Goal: Communication & Community: Answer question/provide support

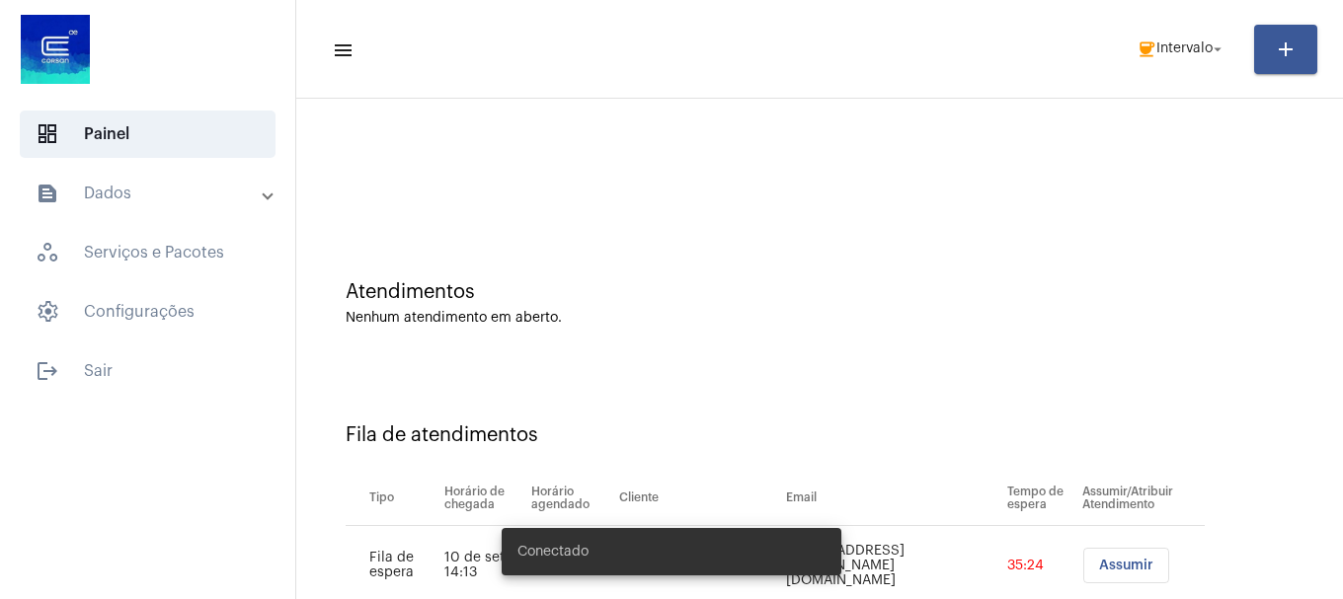
scroll to position [140, 0]
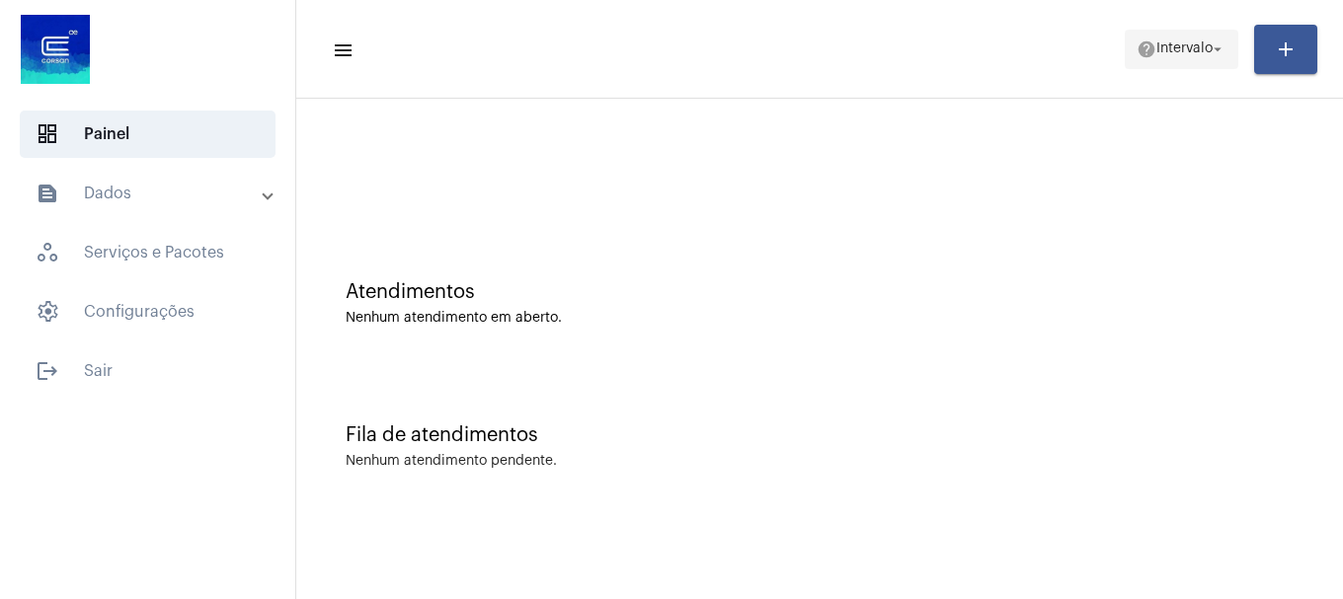
click at [1170, 44] on span "Intervalo" at bounding box center [1184, 49] width 56 height 14
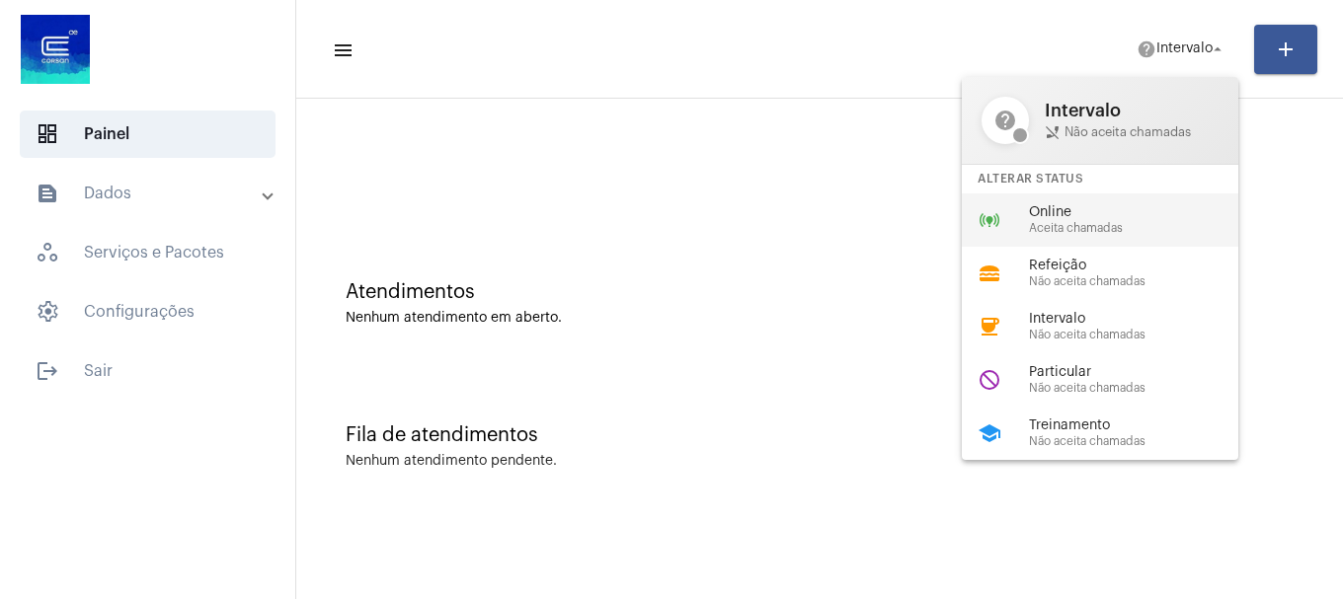
click at [1152, 227] on span "Aceita chamadas" at bounding box center [1141, 228] width 225 height 13
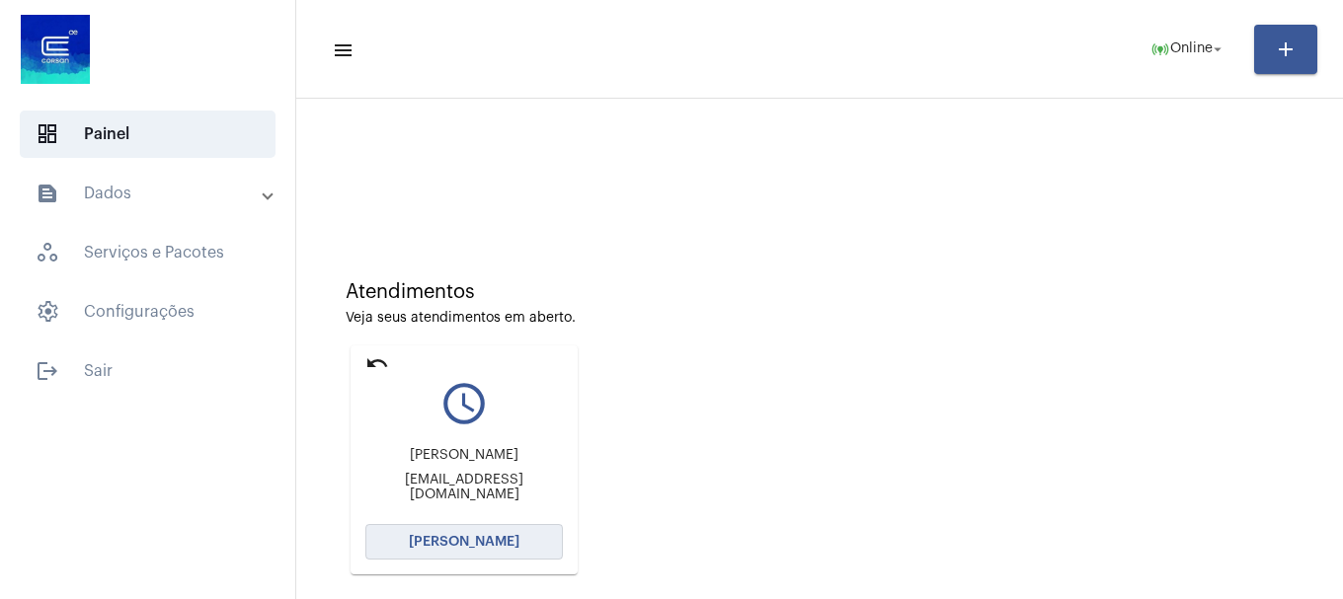
click at [541, 546] on button "[PERSON_NAME]" at bounding box center [463, 542] width 197 height 36
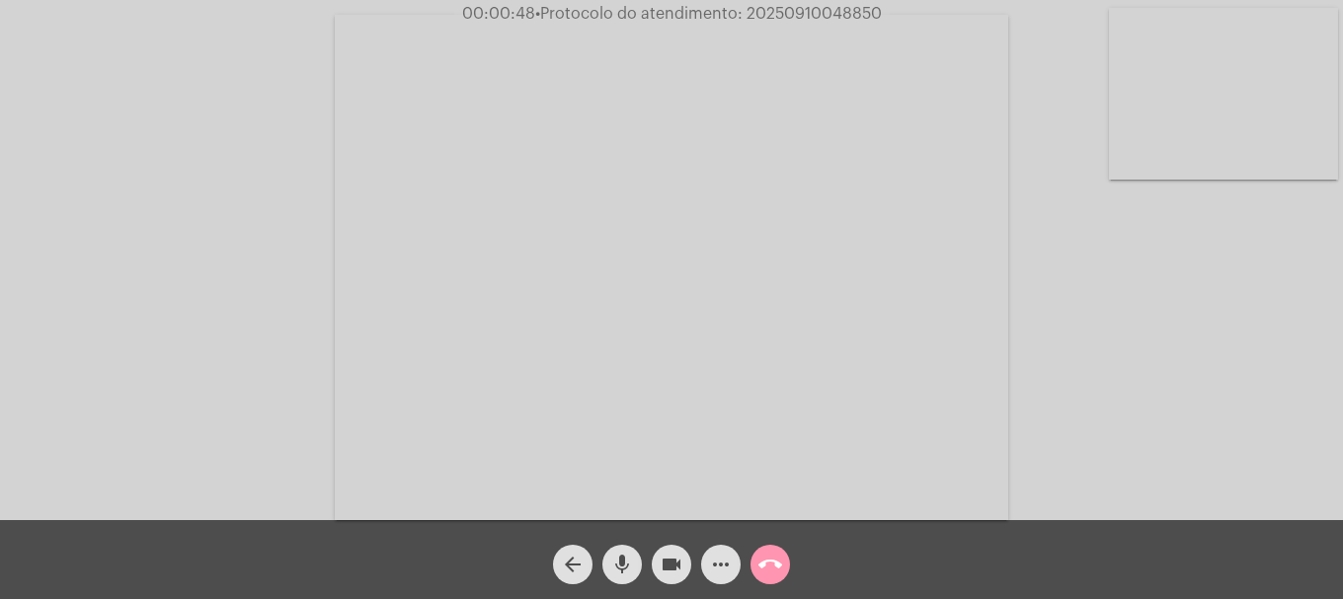
click at [1258, 219] on div "Acessando Câmera e Microfone..." at bounding box center [671, 265] width 1339 height 520
click at [1254, 180] on div "Acessando Câmera e Microfone..." at bounding box center [671, 265] width 1339 height 520
click at [1247, 151] on video at bounding box center [1223, 94] width 229 height 172
click at [884, 367] on video at bounding box center [858, 266] width 673 height 506
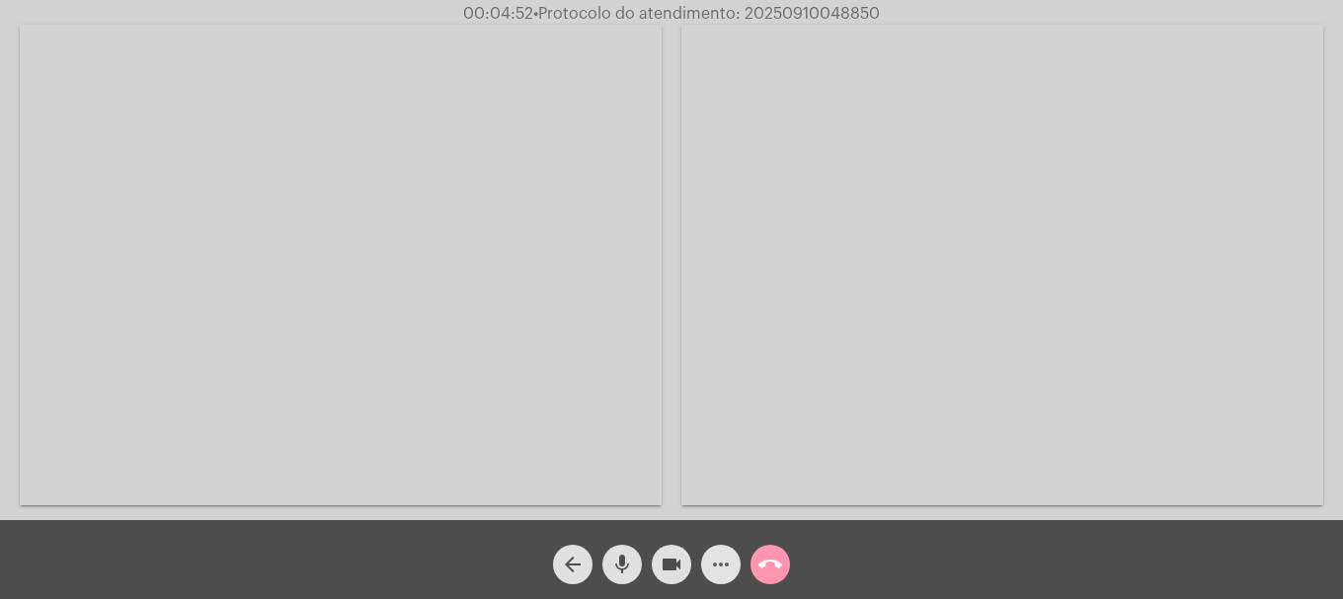
click at [732, 567] on mat-icon "more_horiz" at bounding box center [721, 565] width 24 height 24
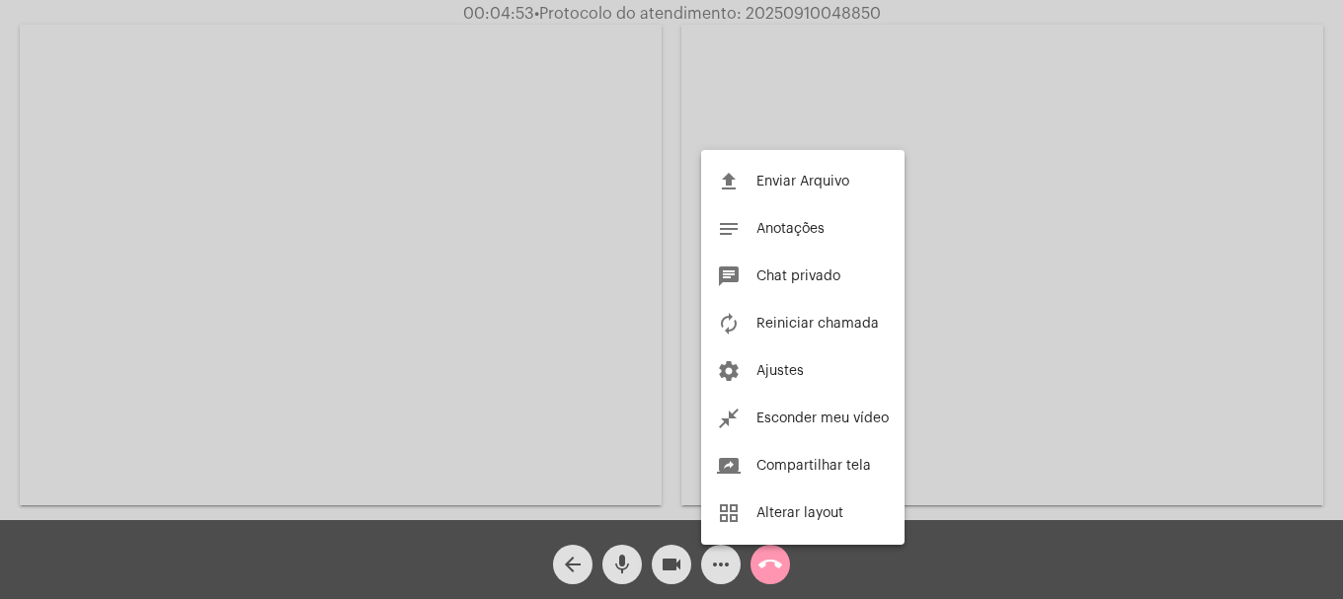
click at [732, 566] on div at bounding box center [671, 299] width 1343 height 599
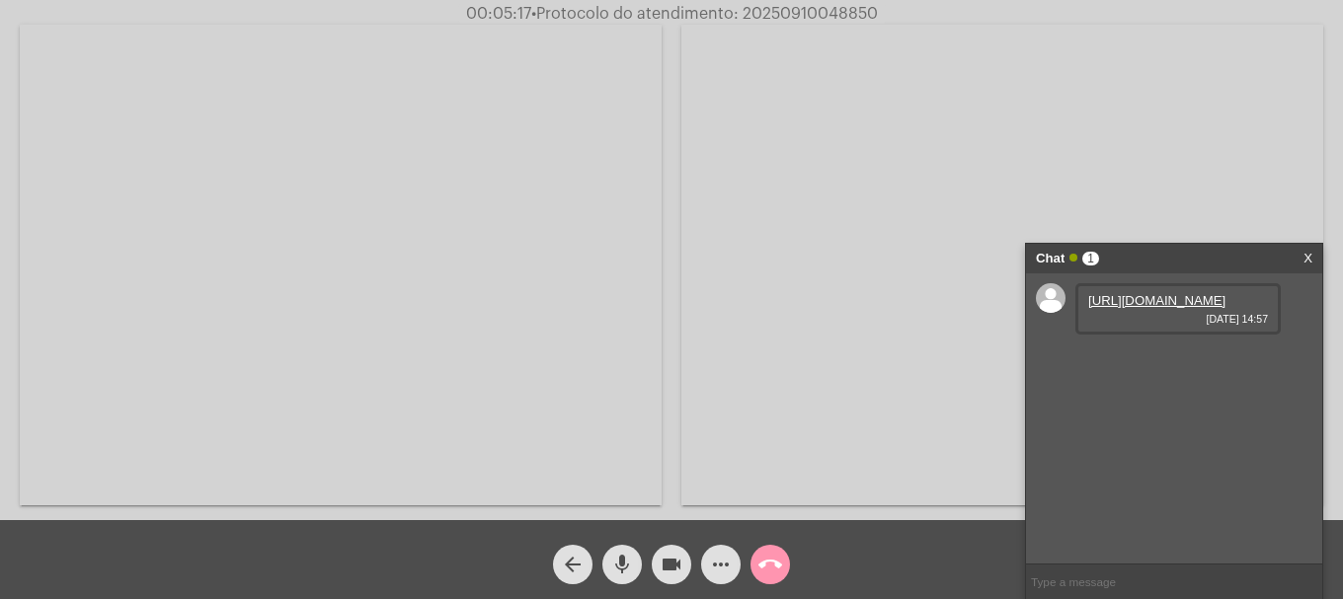
click at [1172, 308] on link "https://neft-transfer-bucket.s3.amazonaws.com/temp-9722a20d-19d2-2100-ed7b-4005…" at bounding box center [1156, 300] width 137 height 15
click at [1162, 364] on link "https://neft-transfer-bucket.s3.amazonaws.com/temp-9f610fba-2f58-195e-1eec-dd23…" at bounding box center [1156, 357] width 137 height 15
click at [1175, 421] on link "https://neft-transfer-bucket.s3.amazonaws.com/temp-87458490-9ef5-e753-638b-b9d6…" at bounding box center [1156, 413] width 137 height 15
click at [866, 561] on div "arrow_back mic videocam more_horiz call_end" at bounding box center [671, 559] width 1343 height 79
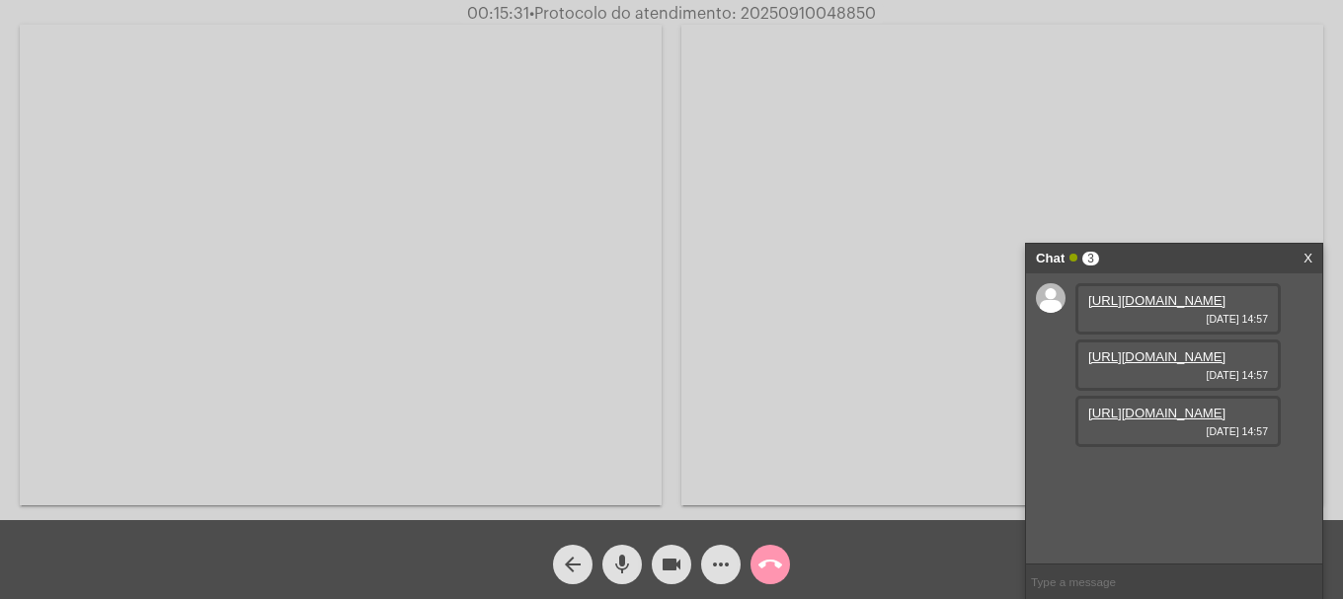
click at [803, 14] on span "• Protocolo do atendimento: 20250910048850" at bounding box center [702, 14] width 347 height 16
copy span "20250910048850"
click at [1196, 584] on input "text" at bounding box center [1174, 582] width 296 height 35
paste input "20250910048850"
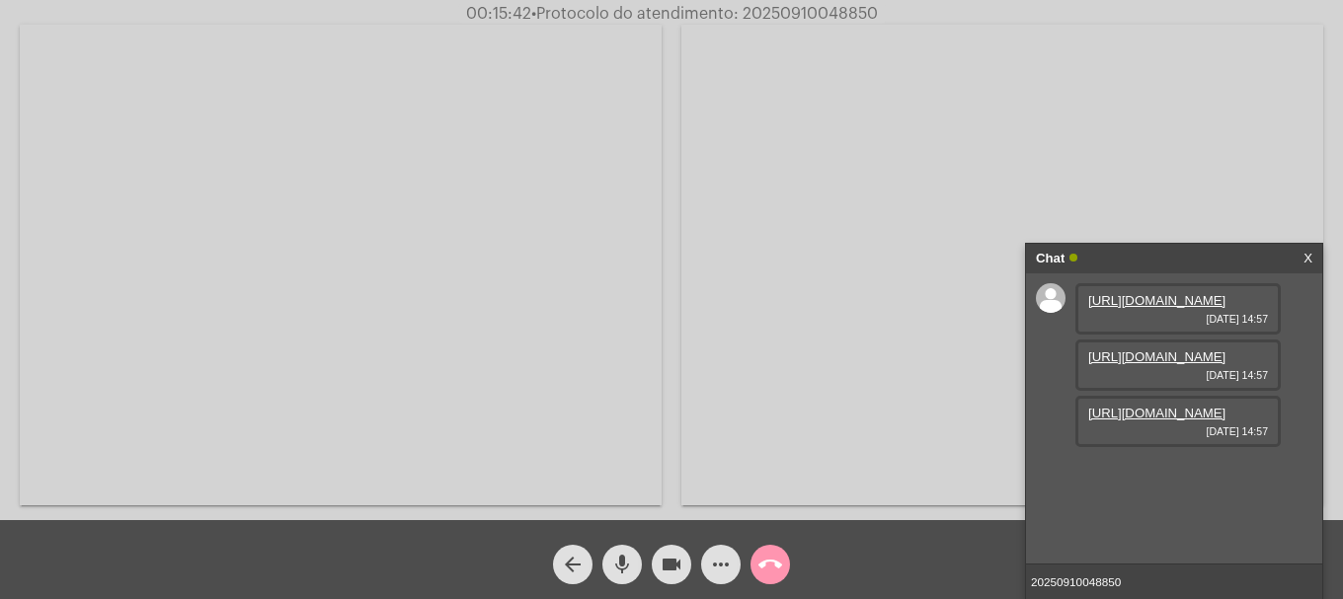
type input "20250910048850"
click at [770, 568] on mat-icon "call_end" at bounding box center [770, 565] width 24 height 24
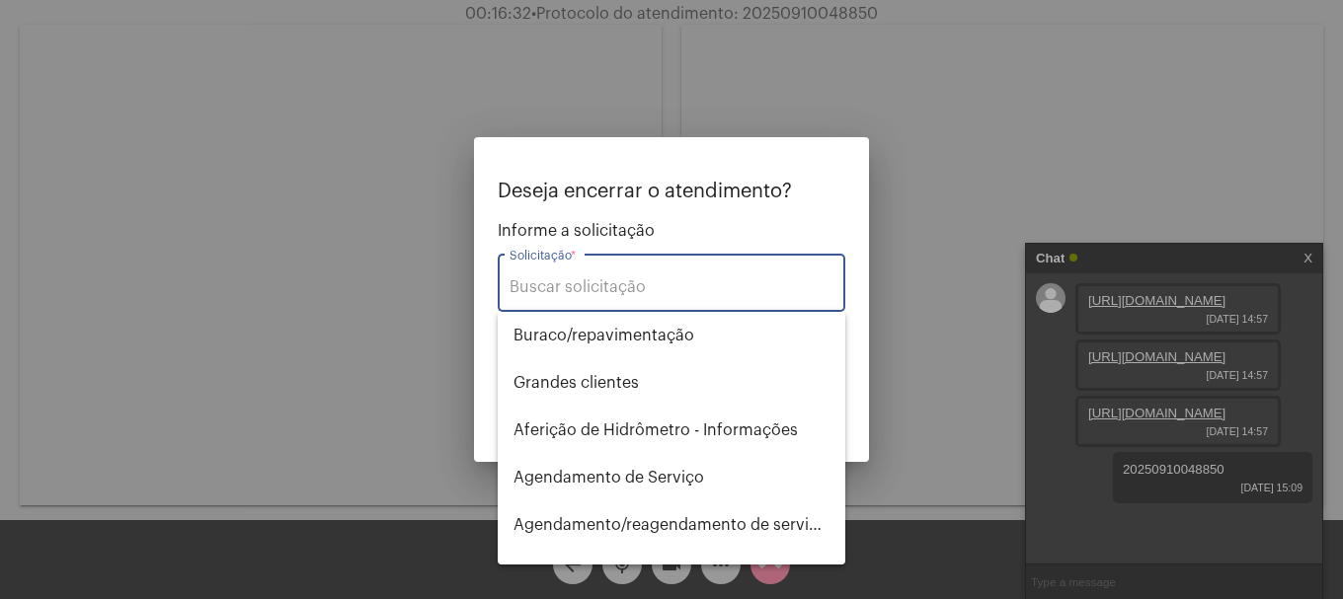
click at [593, 285] on input "Solicitação *" at bounding box center [671, 287] width 324 height 18
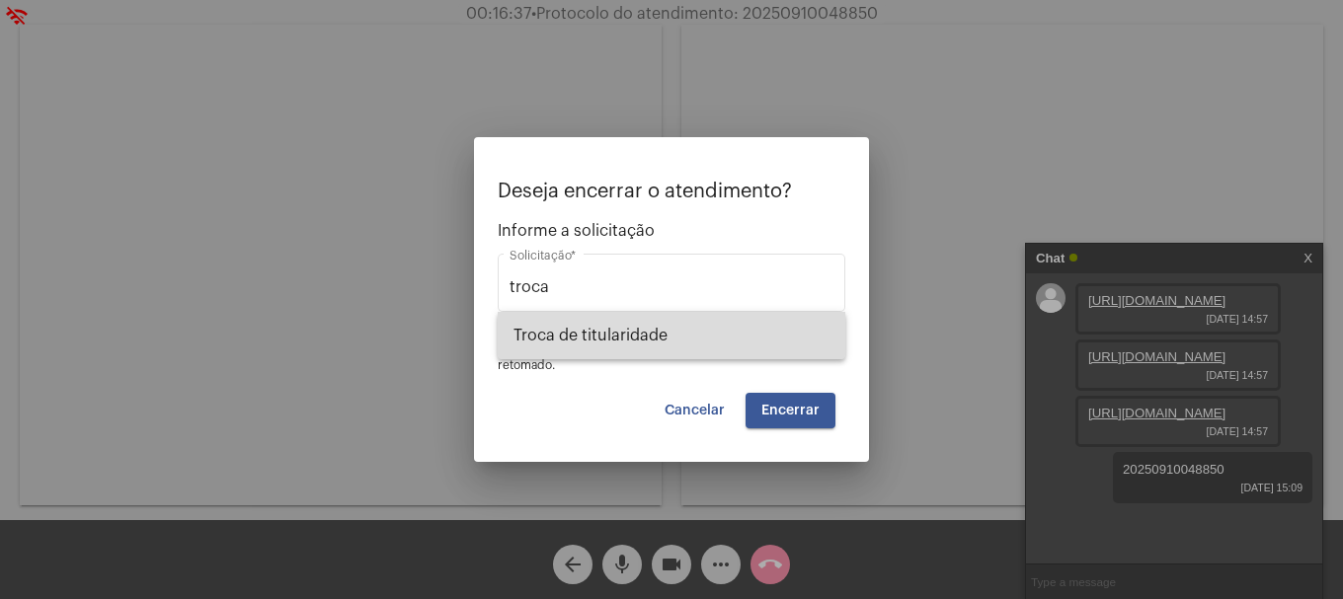
click at [615, 339] on span "Troca de titularidade" at bounding box center [671, 335] width 316 height 47
type input "Troca de titularidade"
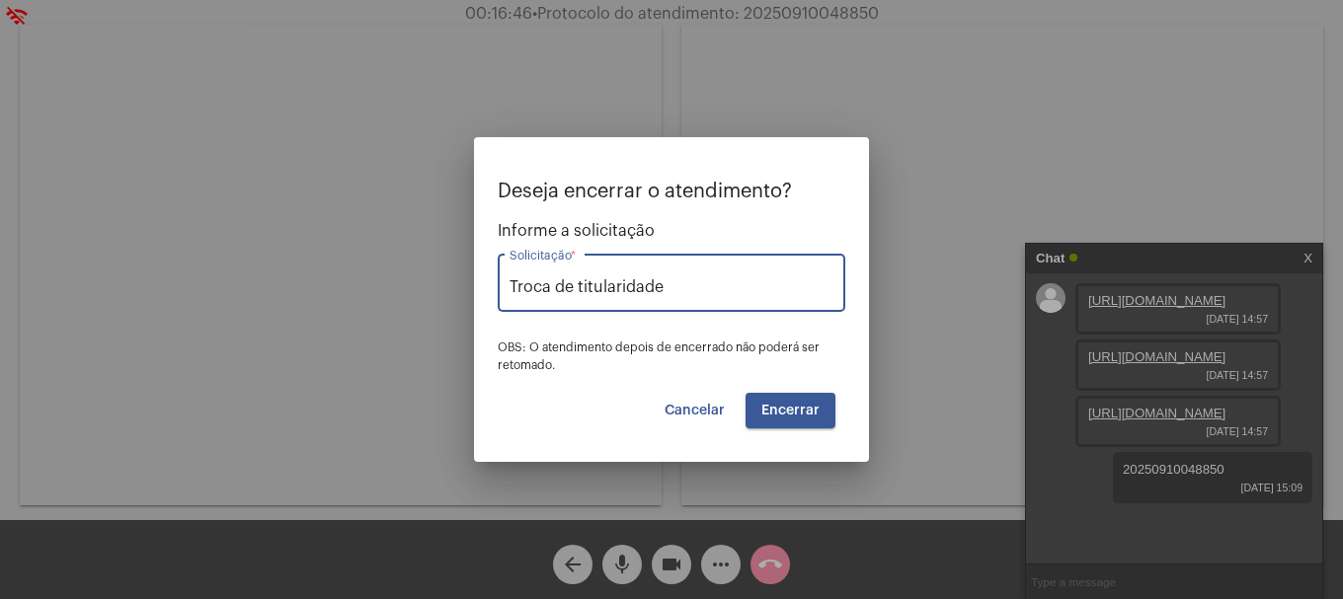
click at [819, 405] on button "Encerrar" at bounding box center [790, 411] width 90 height 36
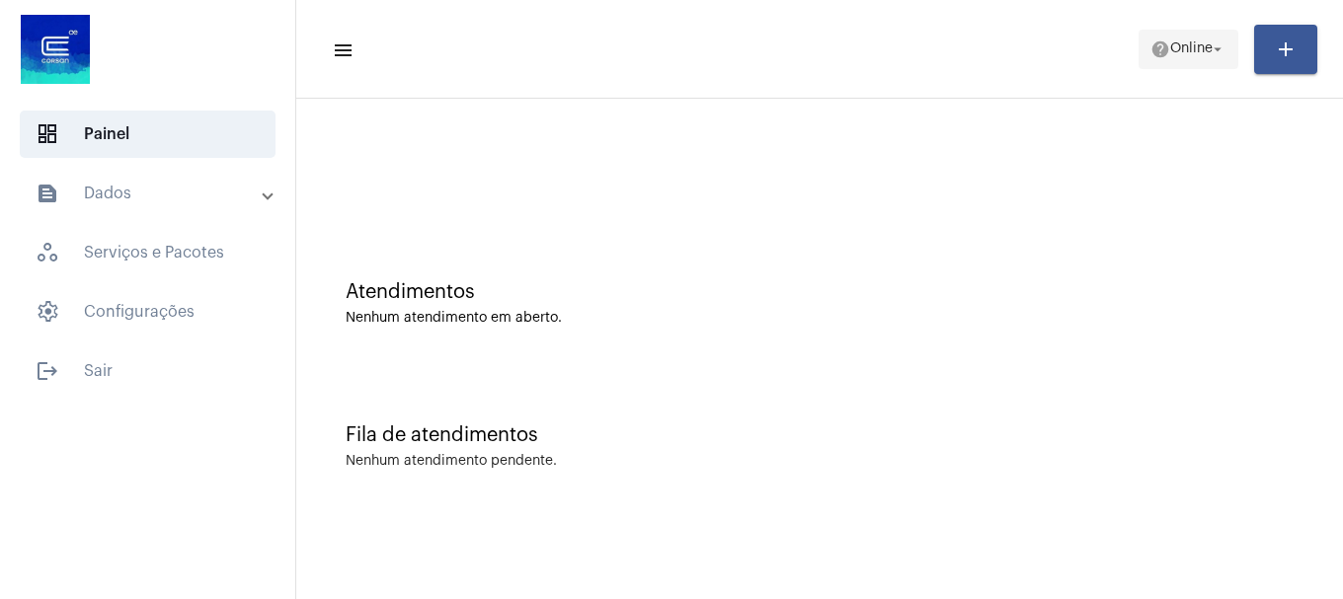
click at [1170, 50] on span "Online" at bounding box center [1191, 49] width 42 height 14
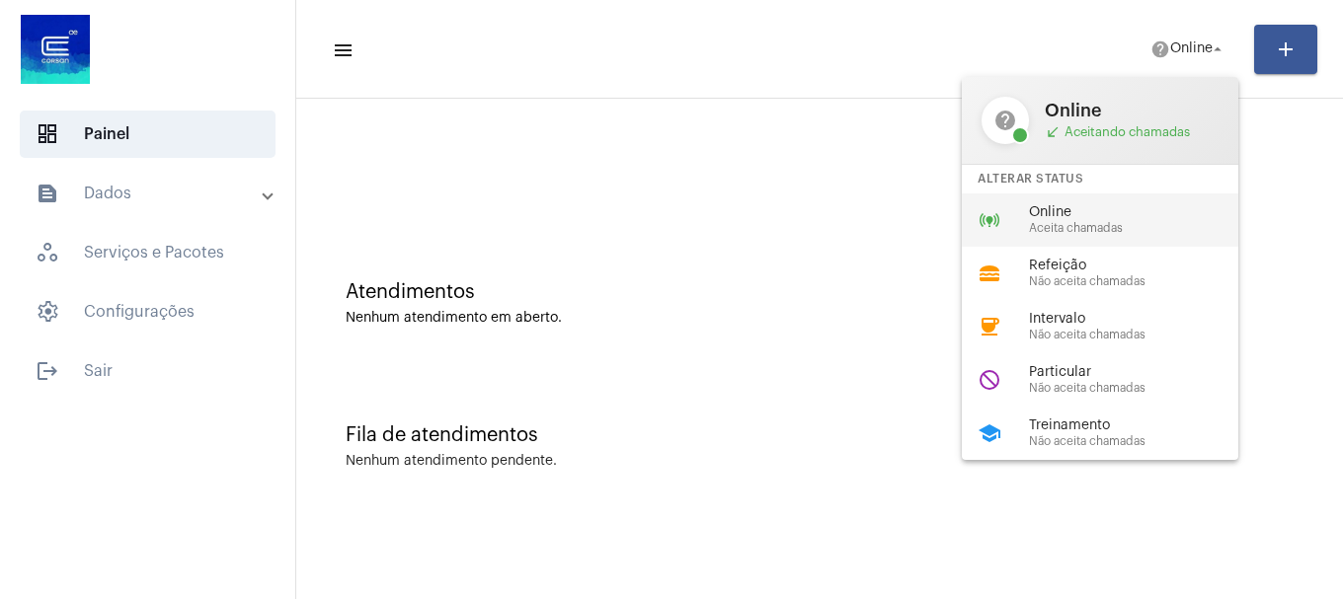
click at [1232, 209] on span "Online" at bounding box center [1141, 212] width 225 height 15
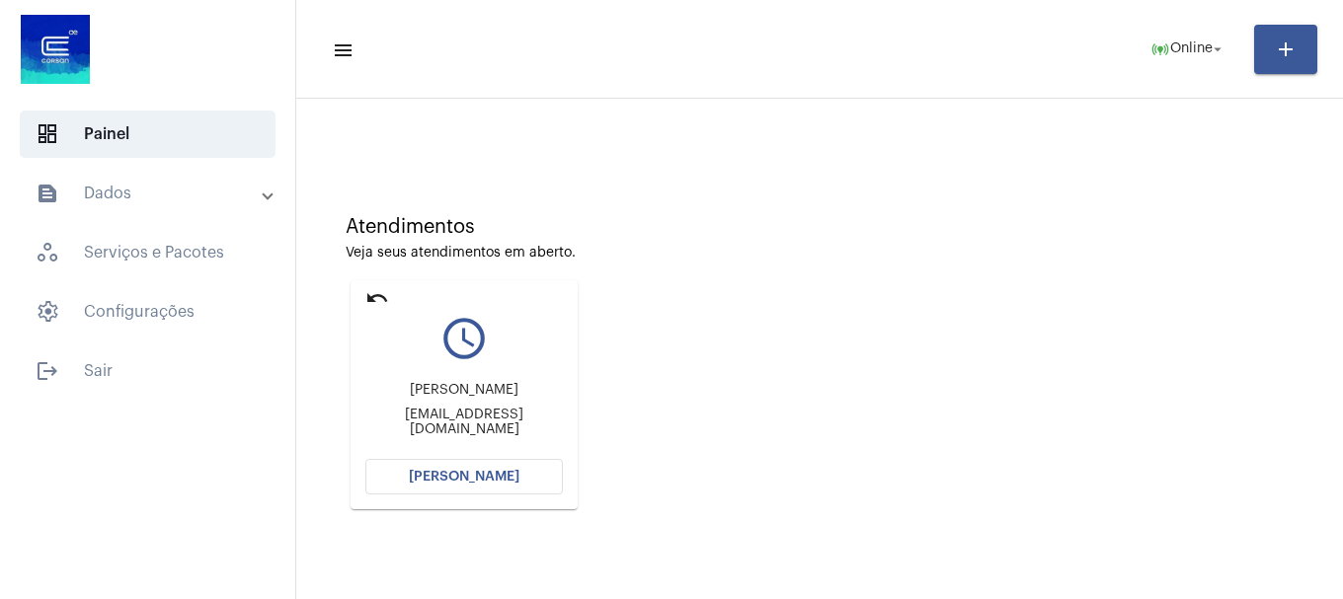
scroll to position [173, 0]
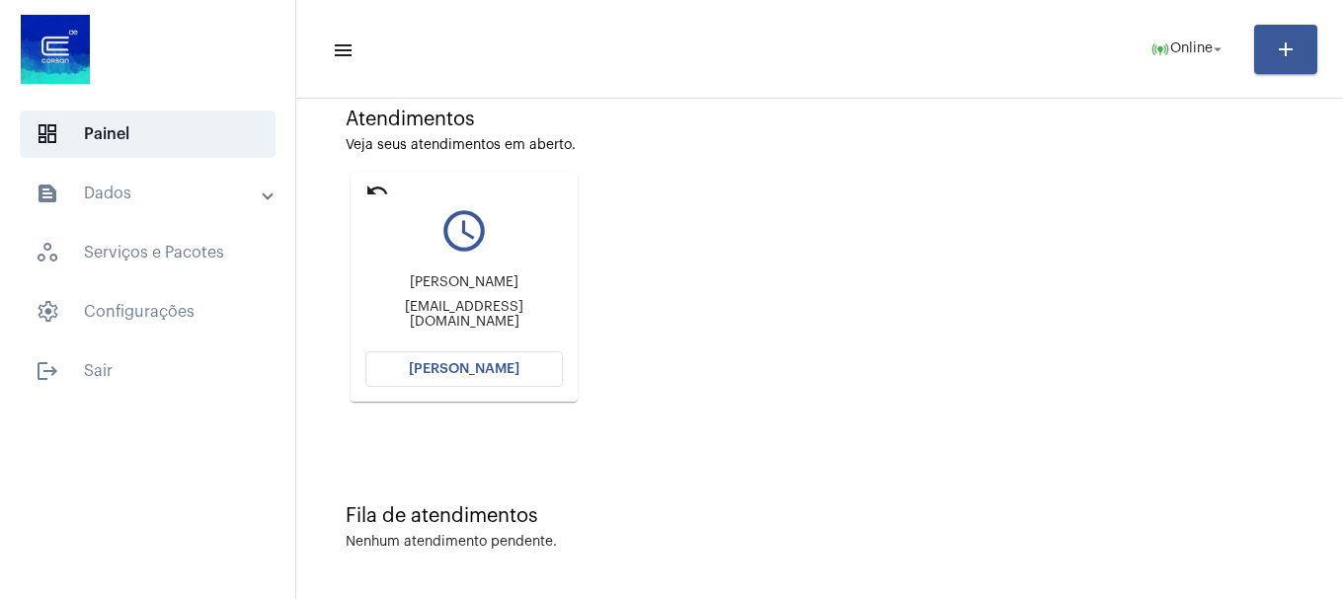
click at [496, 379] on button "Abrir Chamada" at bounding box center [463, 369] width 197 height 36
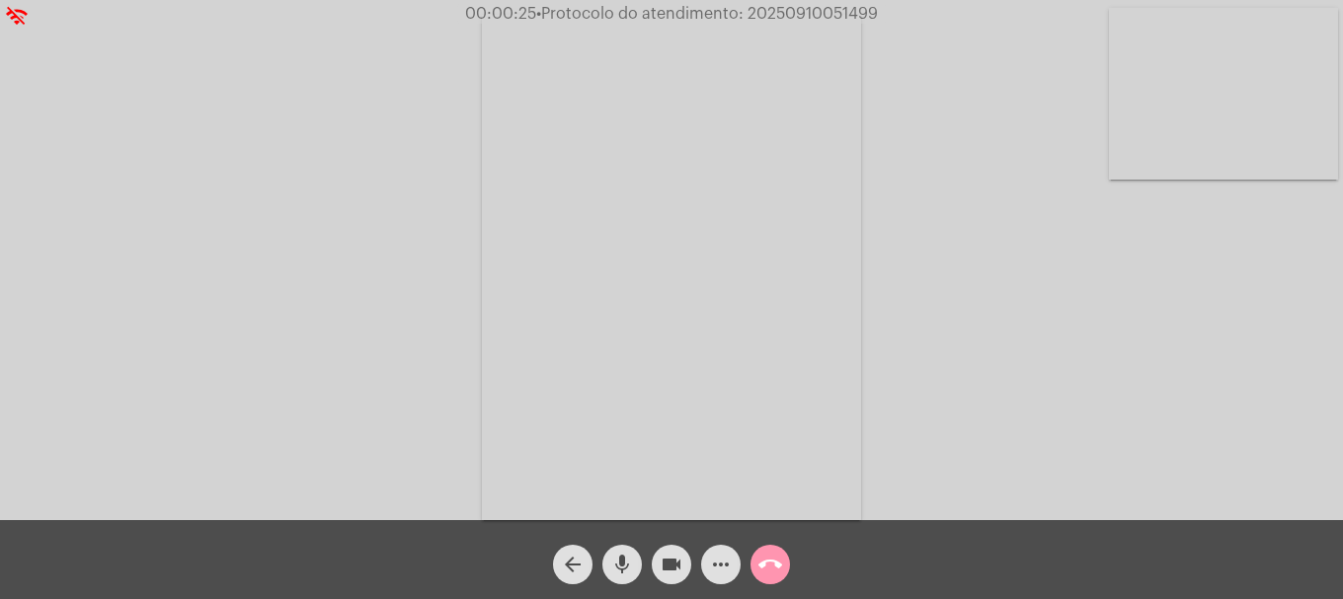
click at [670, 571] on mat-icon "videocam" at bounding box center [672, 565] width 24 height 24
click at [661, 568] on mat-icon "videocam_off" at bounding box center [672, 565] width 24 height 24
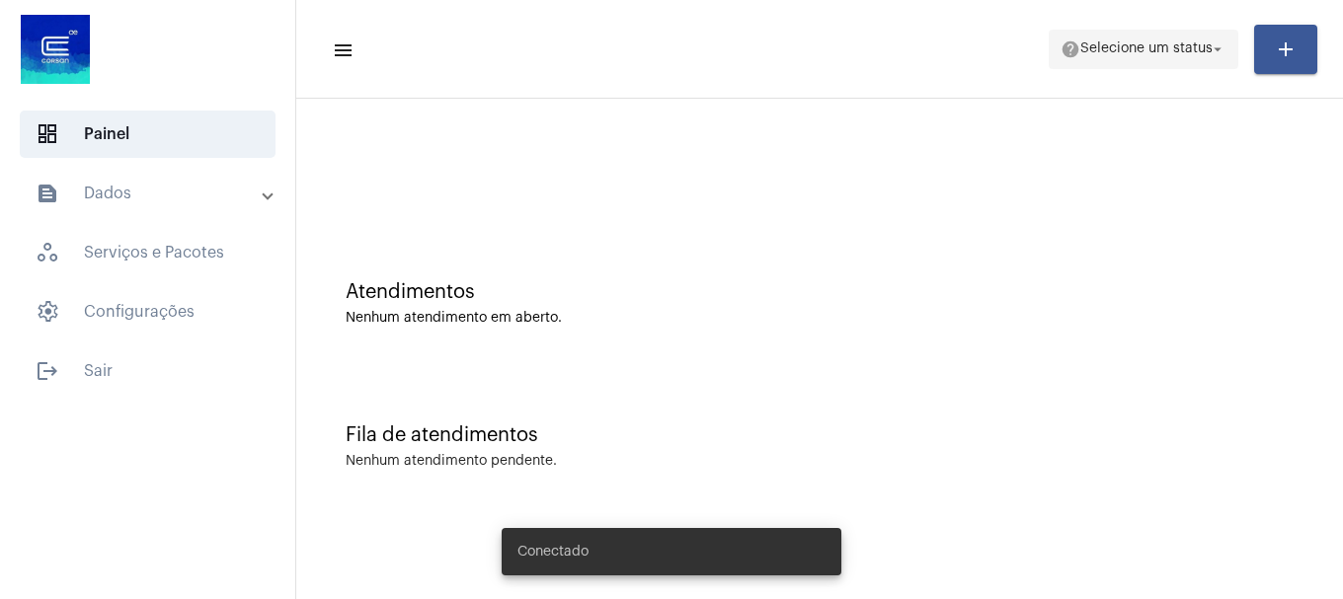
click at [1170, 59] on span "help Selecione um status arrow_drop_down" at bounding box center [1143, 49] width 166 height 36
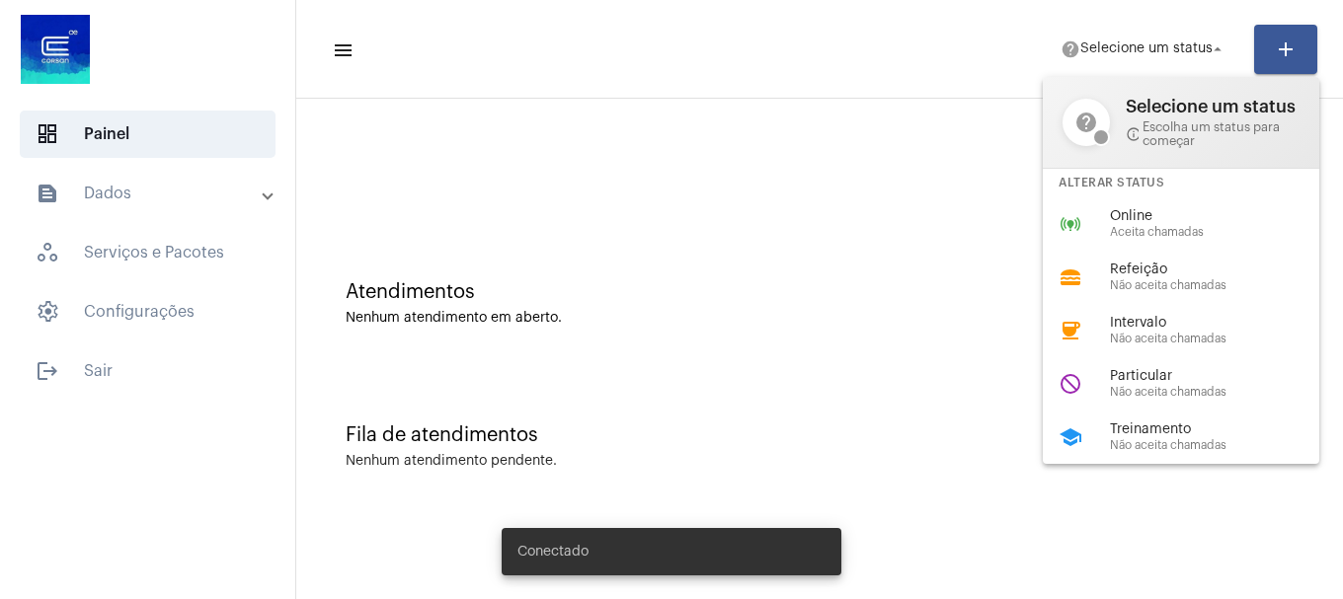
click at [1137, 204] on div "online_prediction Online Aceita chamadas" at bounding box center [1197, 223] width 308 height 53
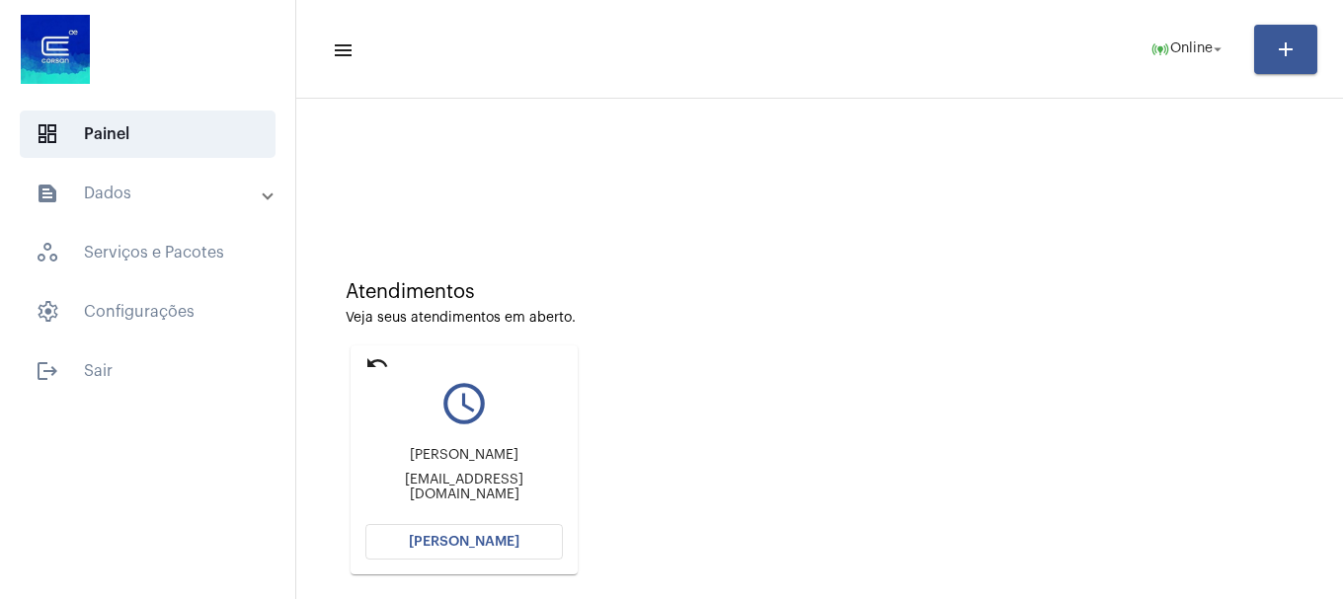
drag, startPoint x: 418, startPoint y: 532, endPoint x: 395, endPoint y: 103, distance: 430.1
click at [416, 523] on mat-card "undo query_builder Fernando de Souza Scheffer Souzascheffer@hotmail.com Abrir C…" at bounding box center [463, 460] width 227 height 229
click at [479, 530] on button "[PERSON_NAME]" at bounding box center [463, 542] width 197 height 36
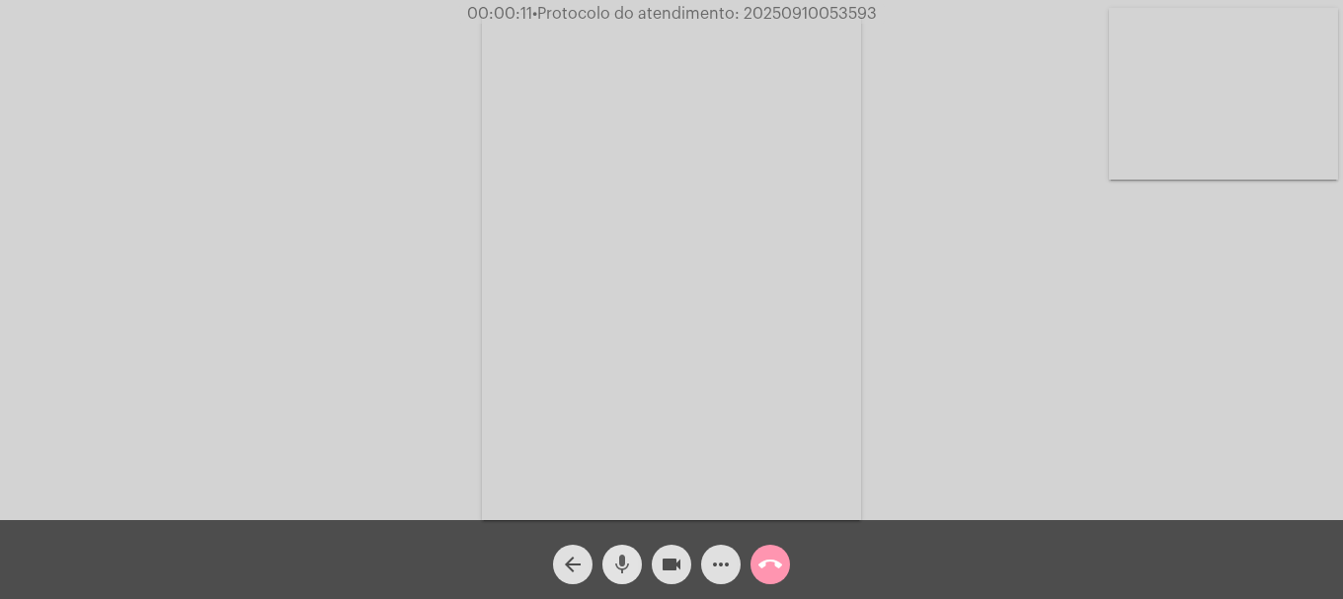
click at [622, 563] on mat-icon "mic" at bounding box center [622, 565] width 24 height 24
click at [622, 563] on mat-icon "mic_off" at bounding box center [622, 565] width 24 height 24
click at [1170, 209] on div "Acessando Câmera e Microfone..." at bounding box center [671, 265] width 1339 height 520
click at [1187, 174] on video at bounding box center [1223, 94] width 229 height 172
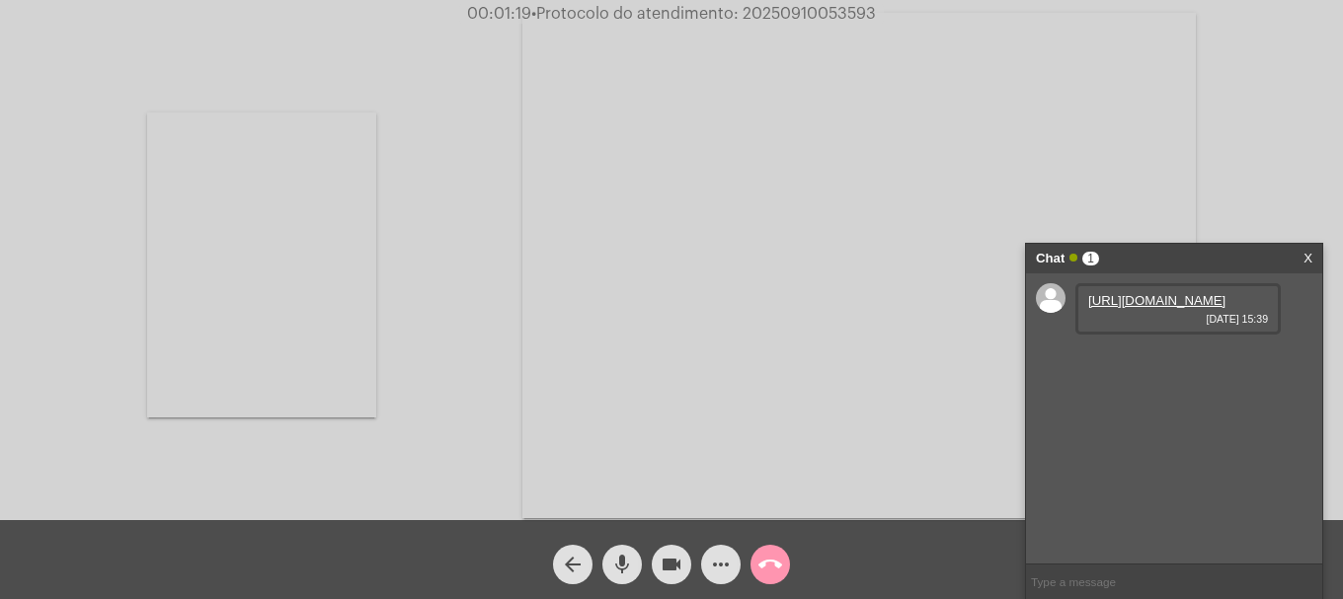
click at [1155, 308] on link "https://neft-transfer-bucket.s3.amazonaws.com/temp-52af43dd-5ba4-2fe7-eded-e9c2…" at bounding box center [1156, 300] width 137 height 15
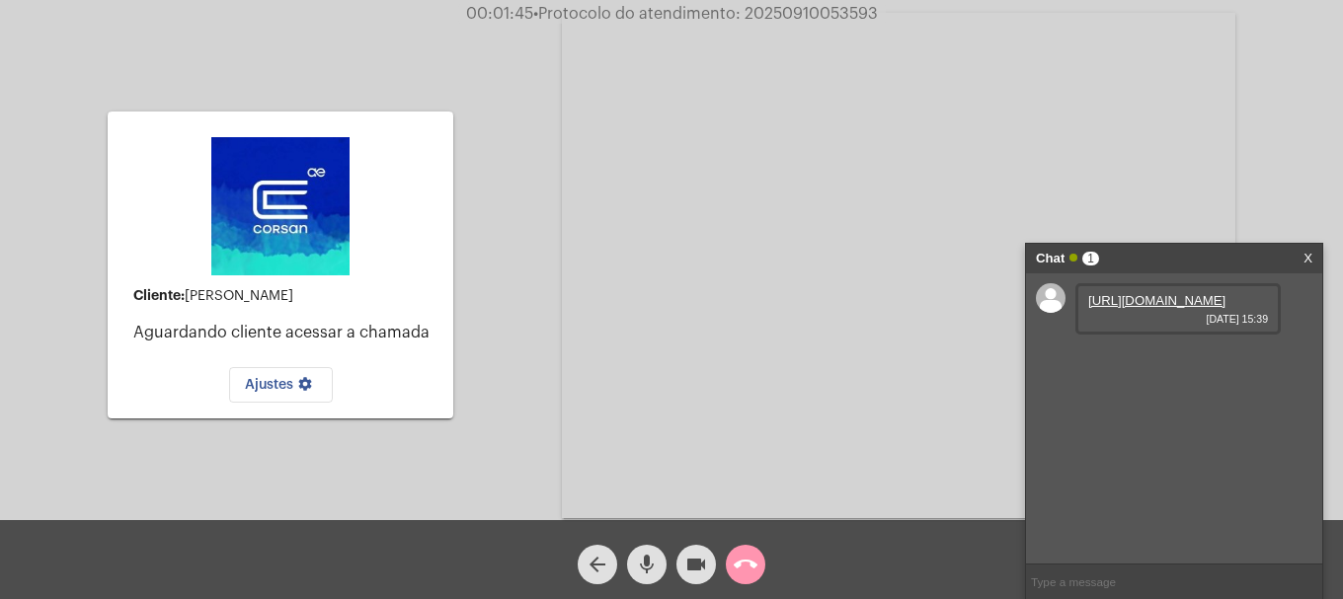
click at [505, 309] on div "Cliente: Fernando de Souza Scheffer Aguardando cliente acessar a chamada Ajuste…" at bounding box center [671, 263] width 1339 height 520
